Goal: Task Accomplishment & Management: Complete application form

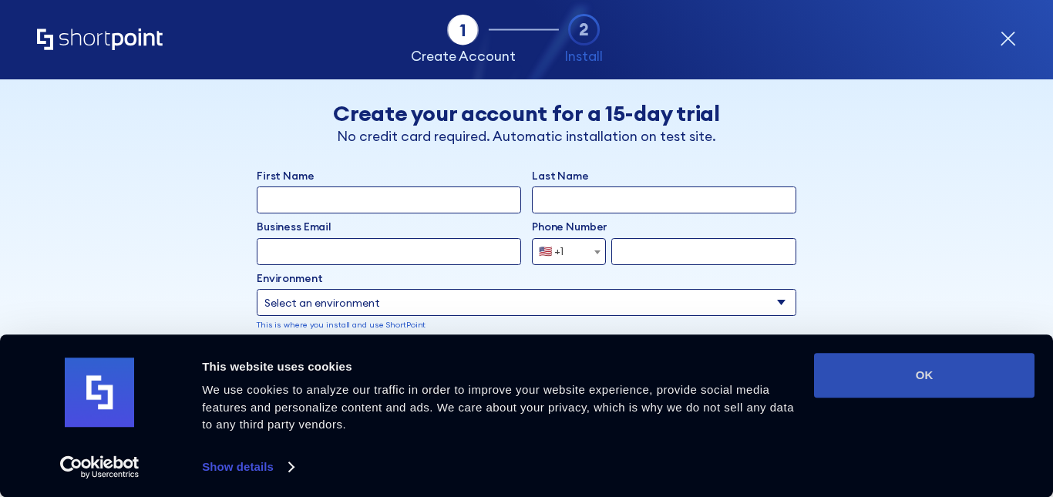
click at [916, 369] on button "OK" at bounding box center [924, 375] width 220 height 45
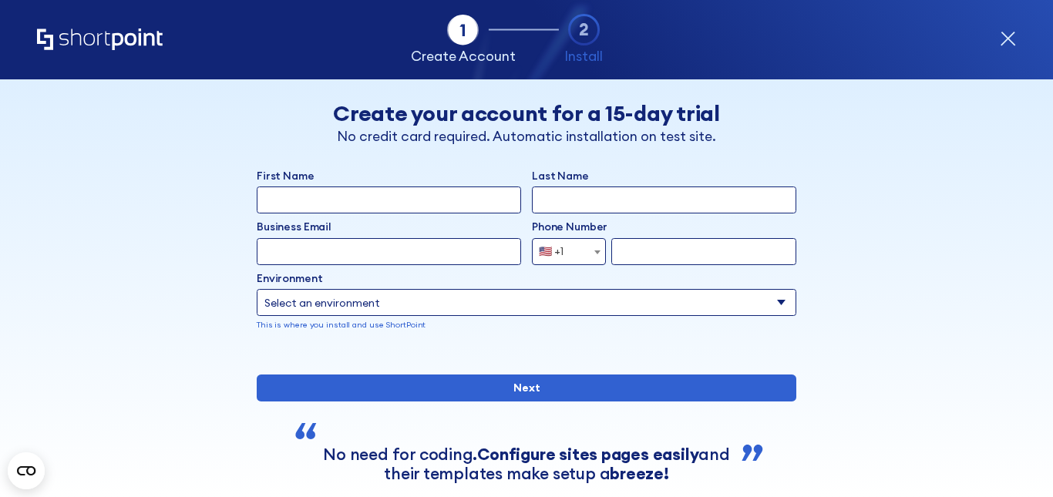
click at [398, 302] on select "Select an environment Microsoft 365 SharePoint Online SharePoint 2019 (On-Premi…" at bounding box center [526, 302] width 539 height 27
select select "SharePoint Online"
click at [257, 289] on select "Select an environment Microsoft 365 SharePoint Online SharePoint 2019 (On-Premi…" at bounding box center [526, 302] width 539 height 27
click at [398, 197] on input "First Name" at bounding box center [389, 199] width 264 height 27
type input "Prashant"
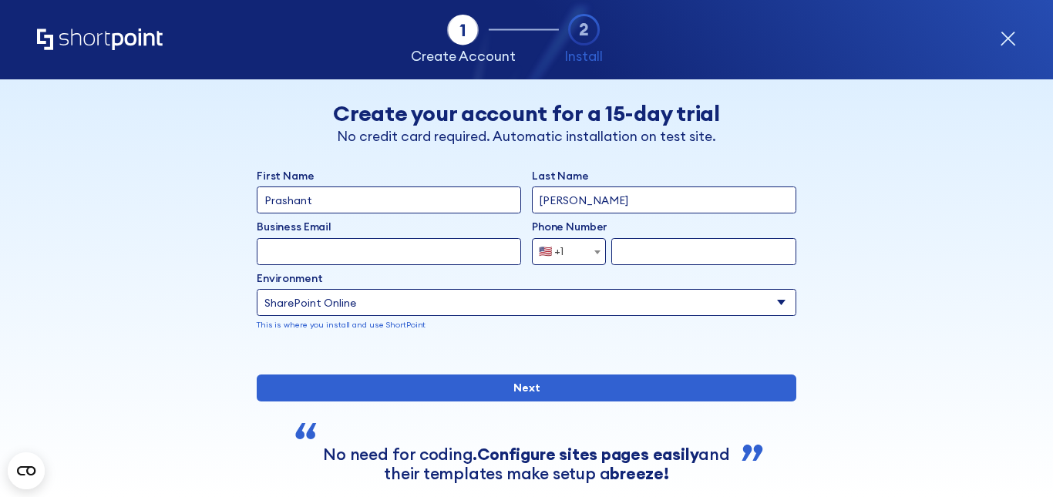
type input "[PERSON_NAME]"
click at [375, 254] on input "Business Email" at bounding box center [389, 251] width 264 height 27
paste input "[EMAIL_ADDRESS][DOMAIN_NAME]"
type input "[EMAIL_ADDRESS][DOMAIN_NAME]"
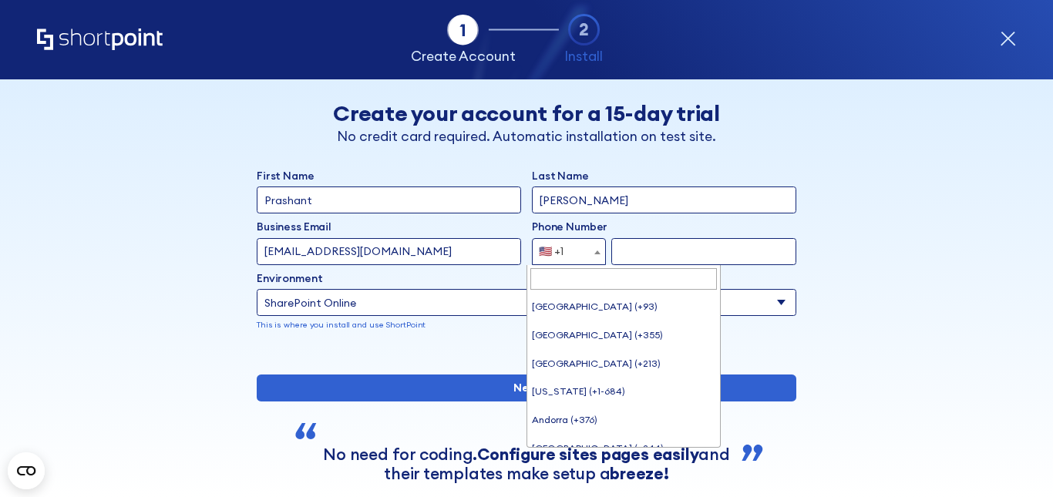
scroll to position [6278, 0]
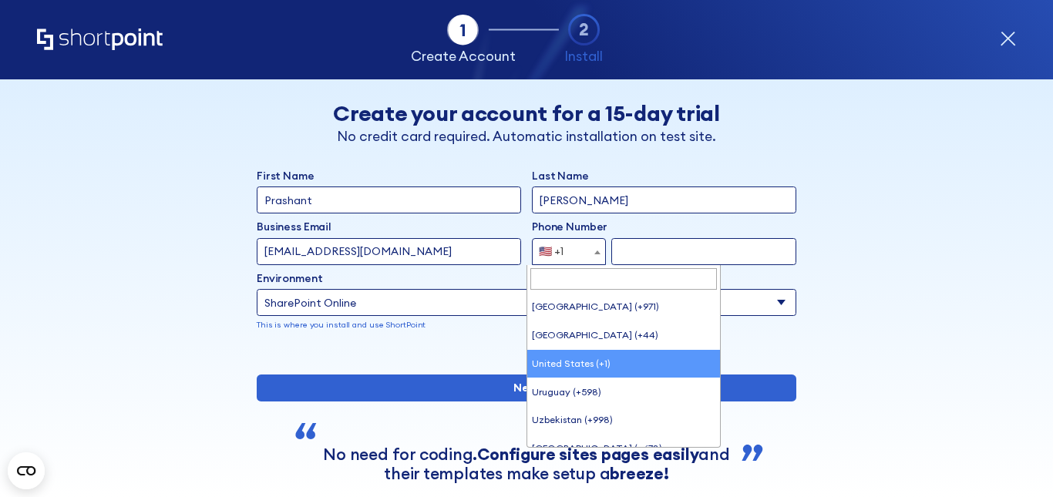
click at [594, 252] on b "form" at bounding box center [597, 252] width 6 height 4
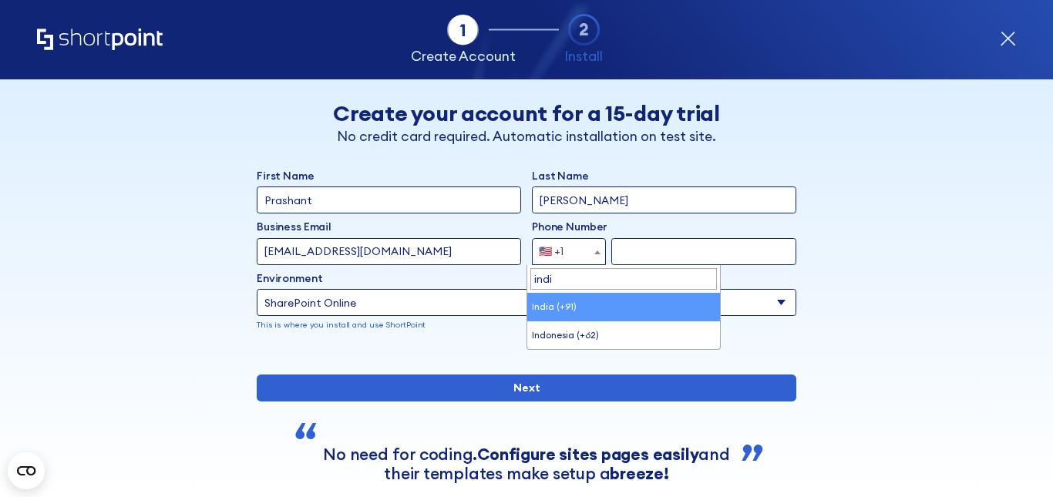
type input "india"
select select "+91"
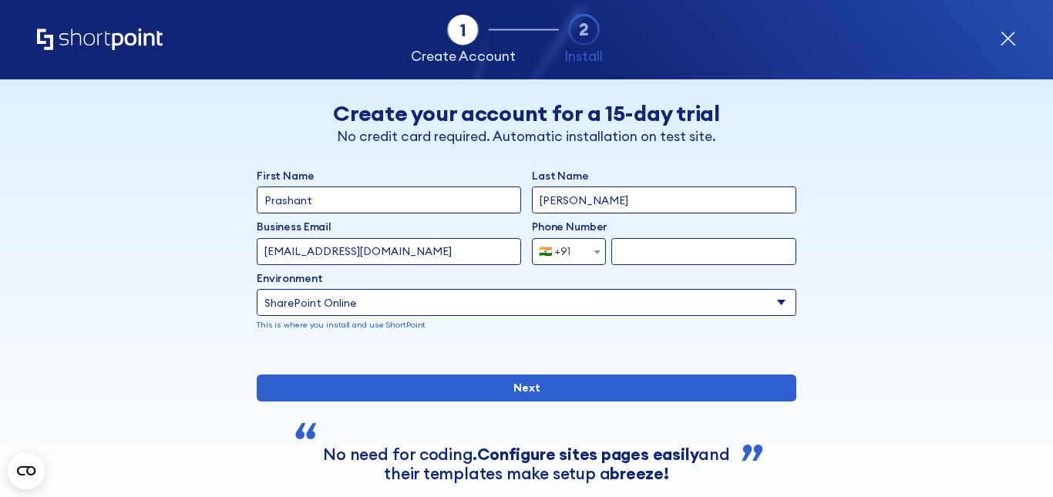
click at [643, 257] on input "form" at bounding box center [703, 251] width 185 height 27
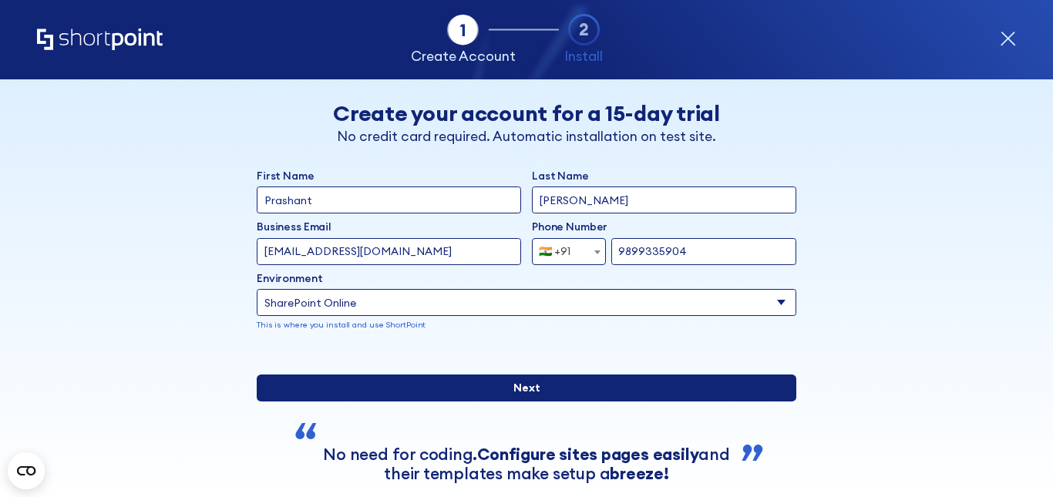
type input "9899335904"
click at [445, 402] on input "Next" at bounding box center [526, 388] width 539 height 27
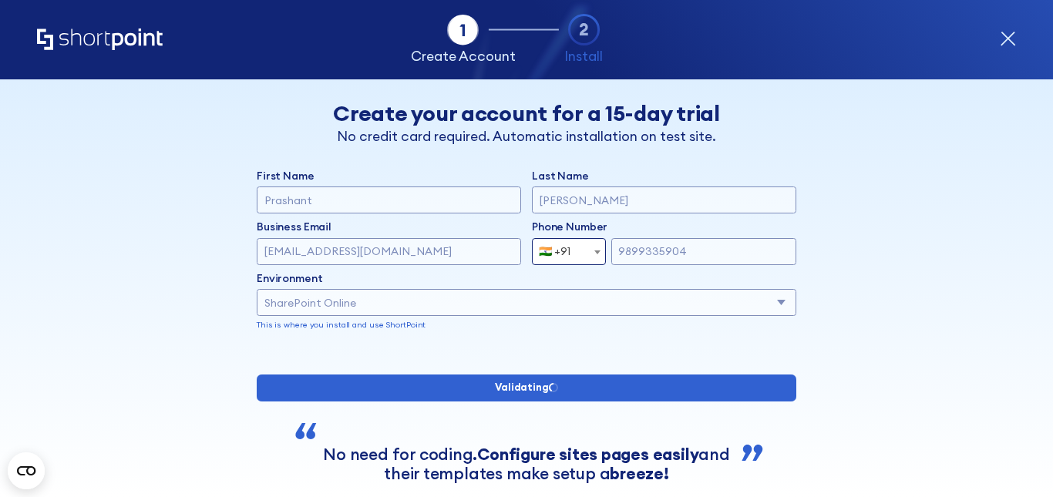
click at [774, 195] on div "[PERSON_NAME]" at bounding box center [664, 199] width 264 height 27
